Goal: Find specific page/section: Find specific page/section

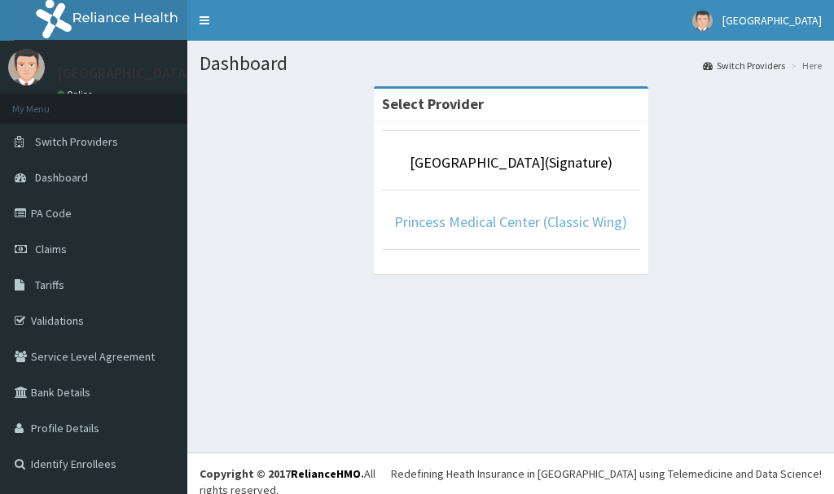
click at [554, 221] on link "Princess Medical Center (Classic Wing)" at bounding box center [510, 221] width 233 height 19
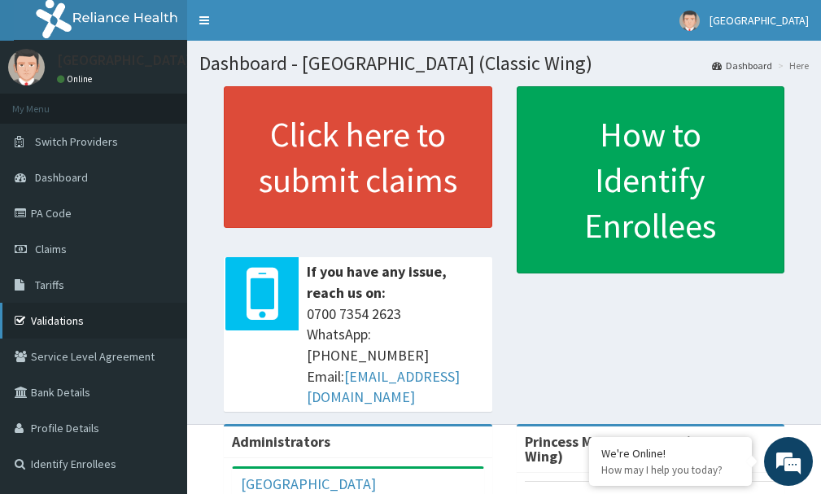
click at [79, 312] on link "Validations" at bounding box center [93, 321] width 187 height 36
